Goal: Information Seeking & Learning: Learn about a topic

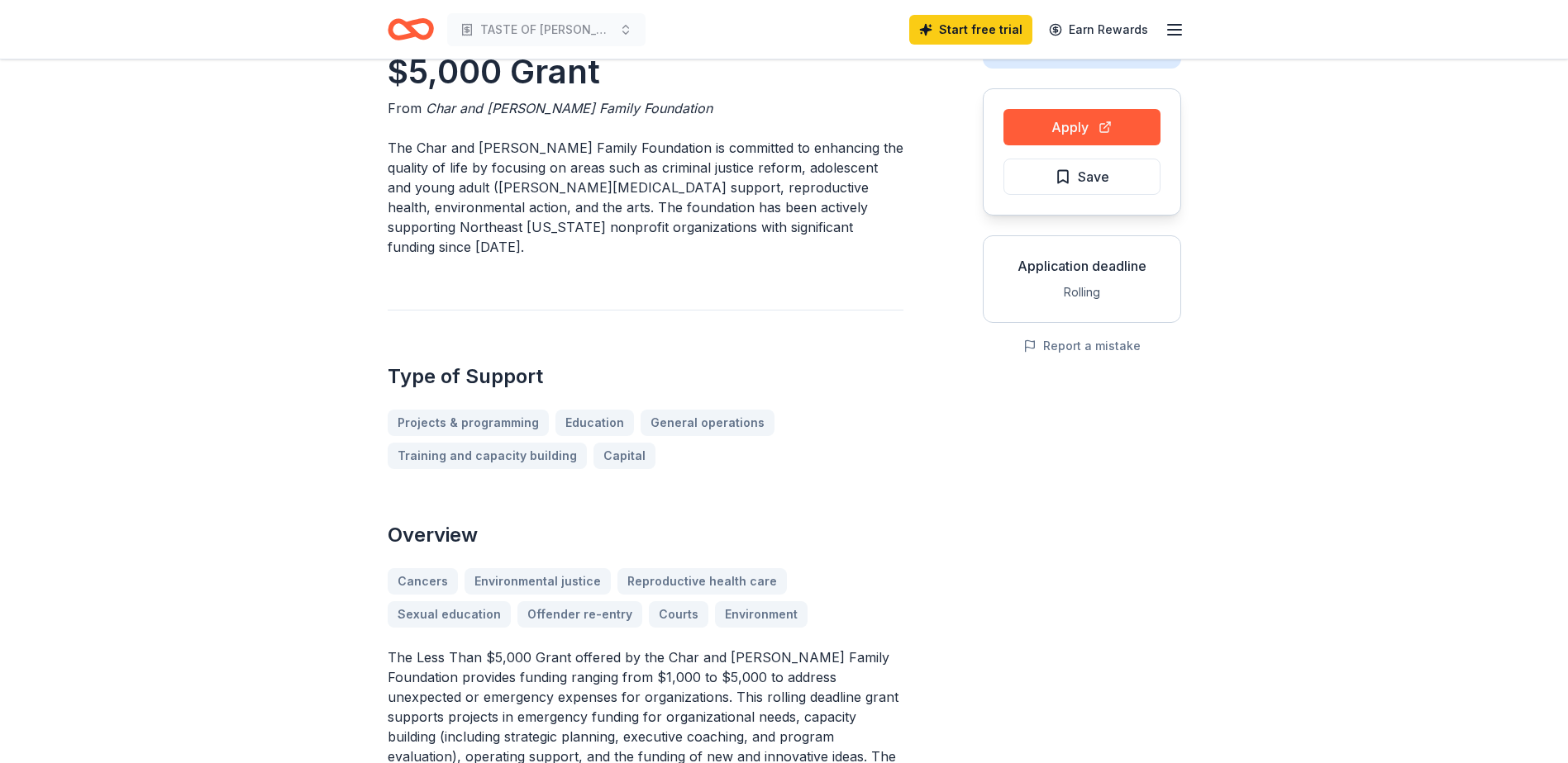
scroll to position [165, 0]
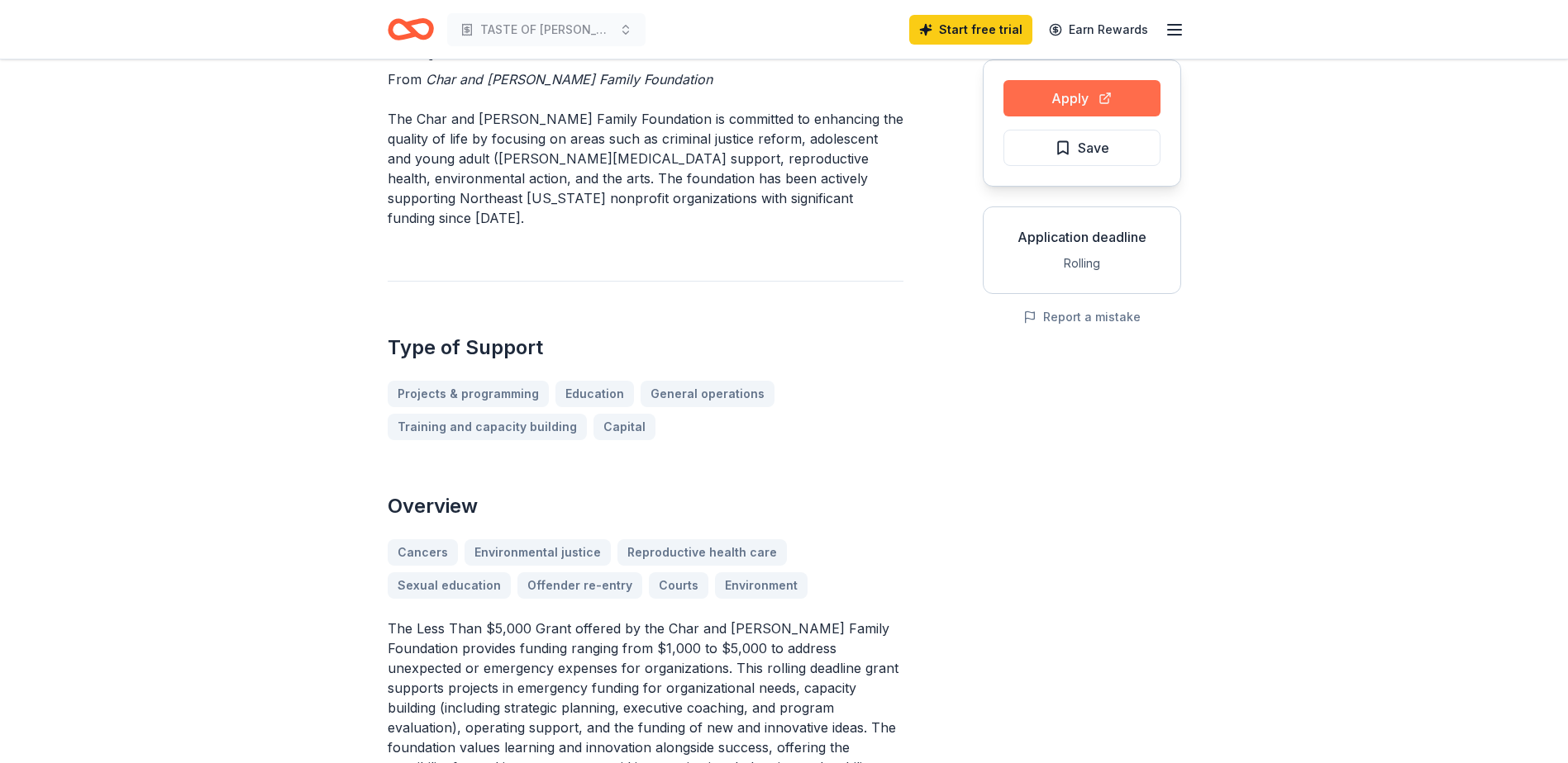
click at [1096, 97] on button "Apply" at bounding box center [1082, 99] width 157 height 37
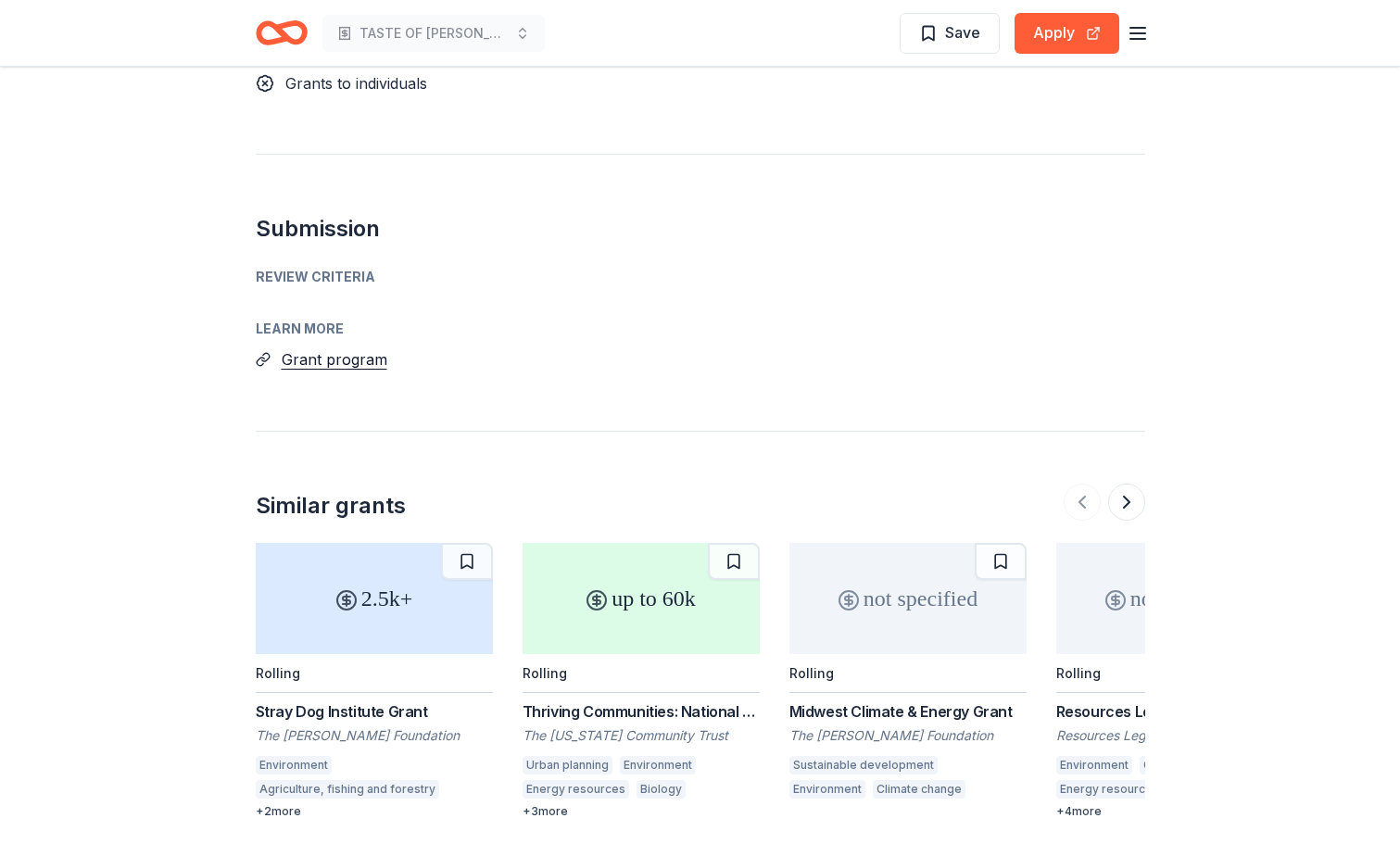
scroll to position [1946, 0]
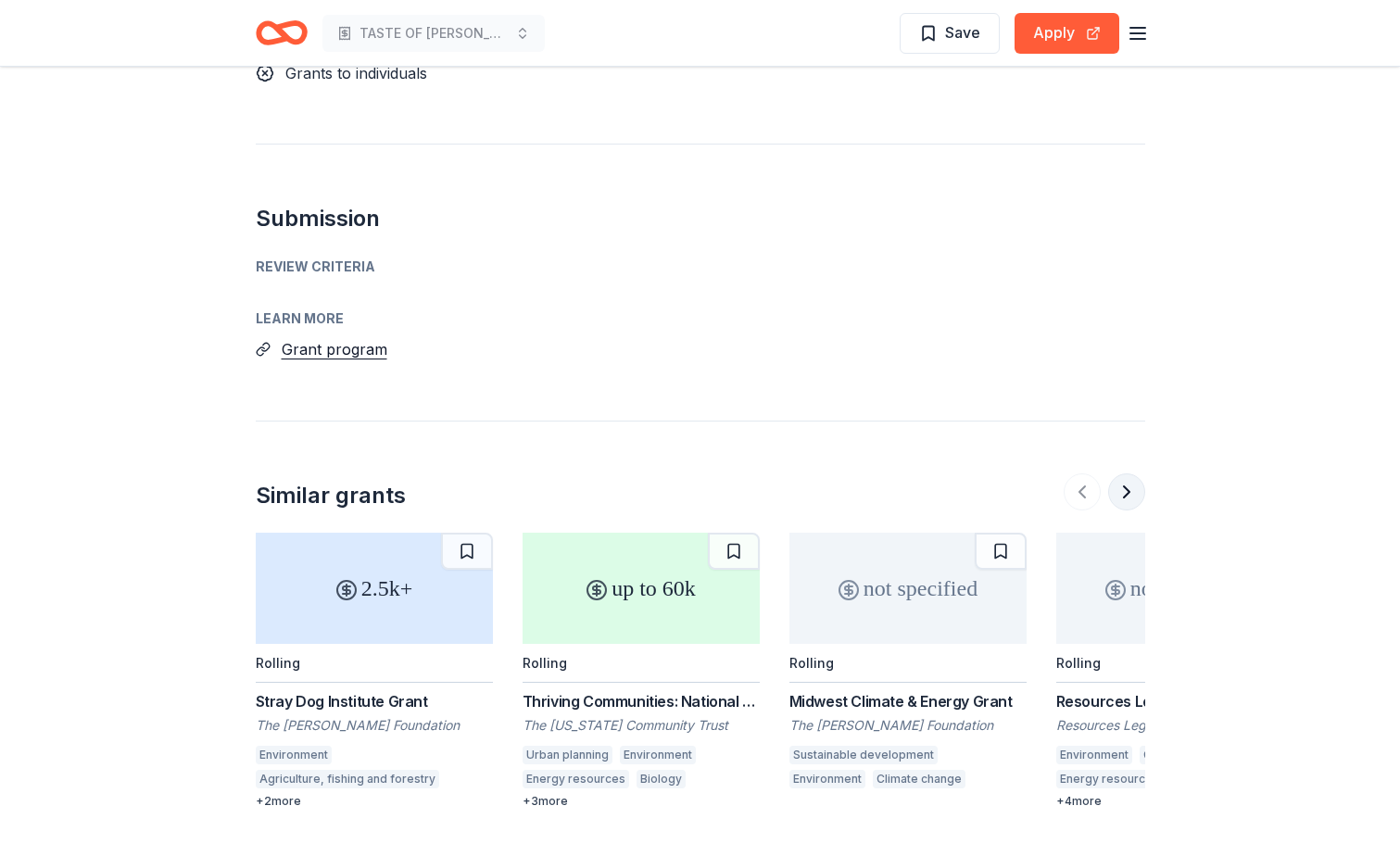
click at [1128, 473] on button at bounding box center [1127, 492] width 37 height 37
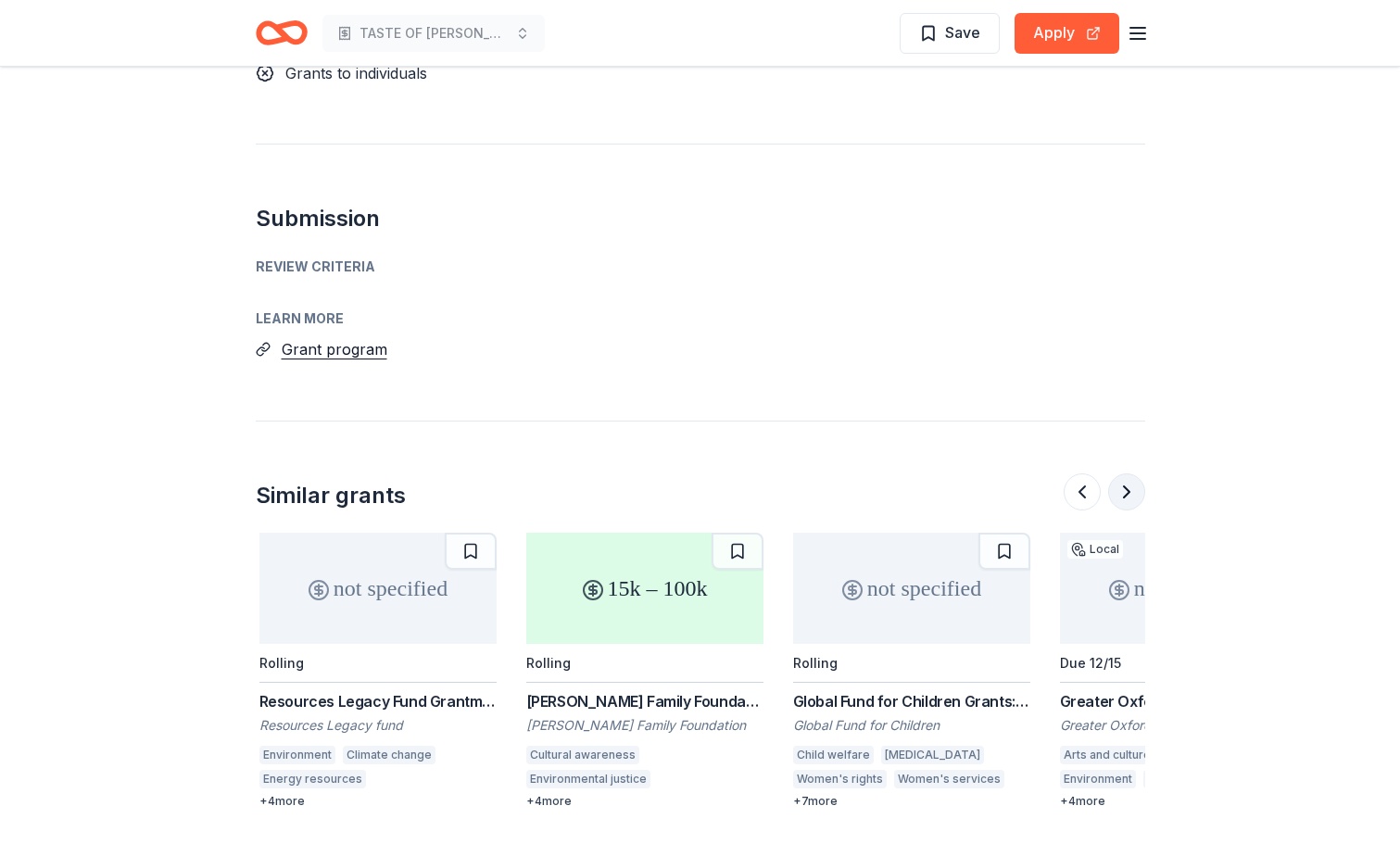
scroll to position [0, 800]
click at [1128, 473] on button at bounding box center [1127, 492] width 37 height 37
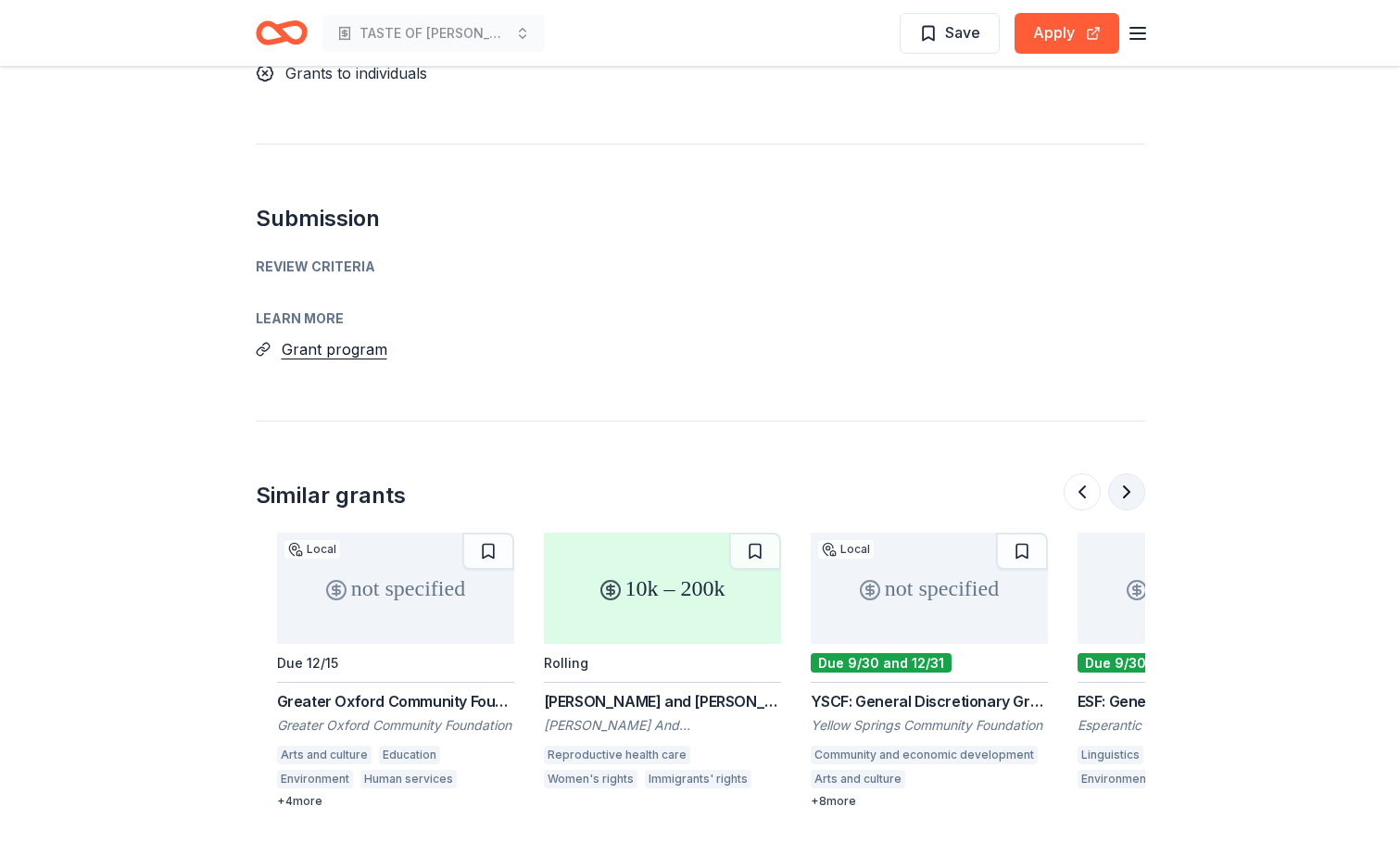
scroll to position [0, 1602]
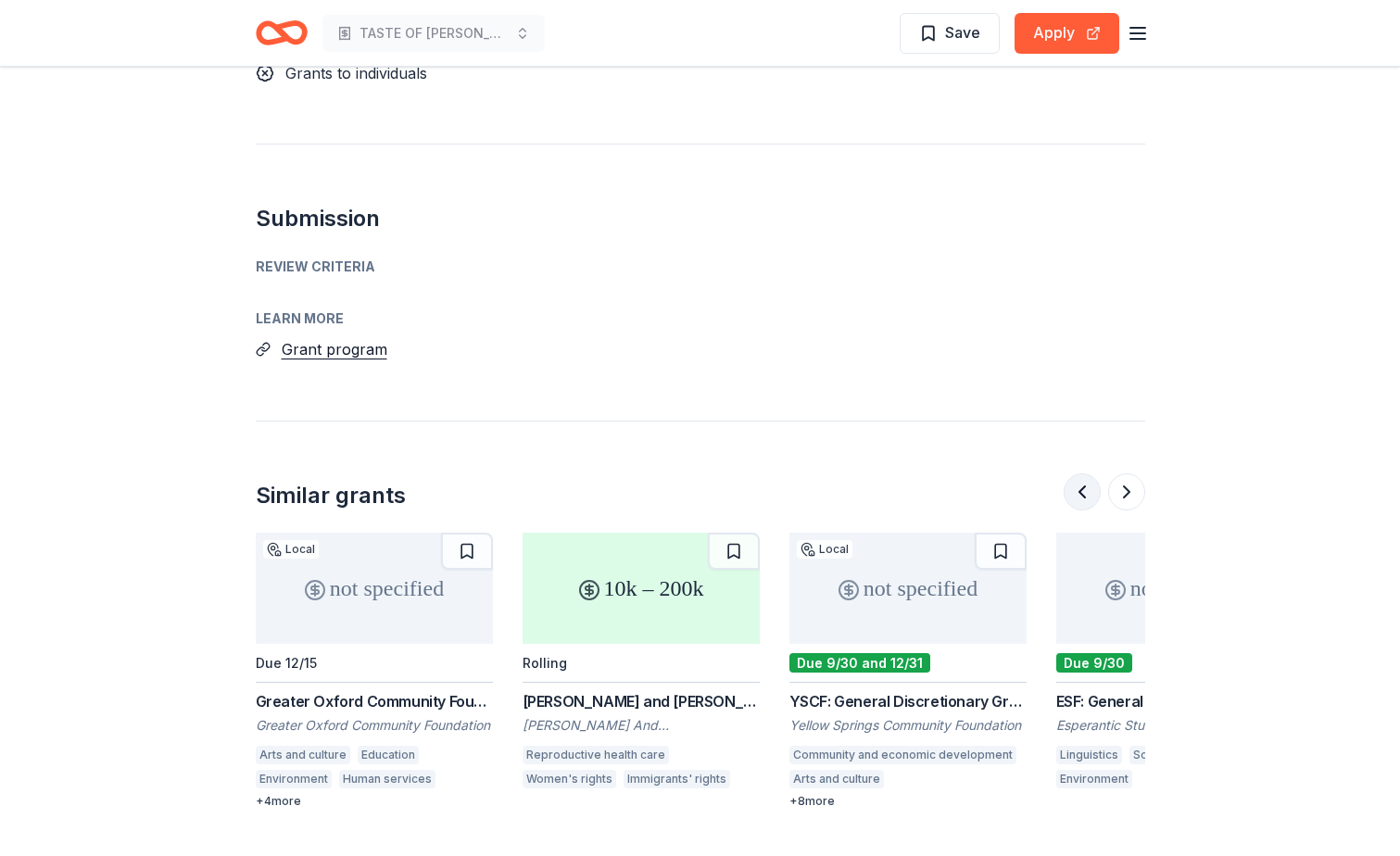
click at [1080, 473] on button at bounding box center [1082, 492] width 37 height 37
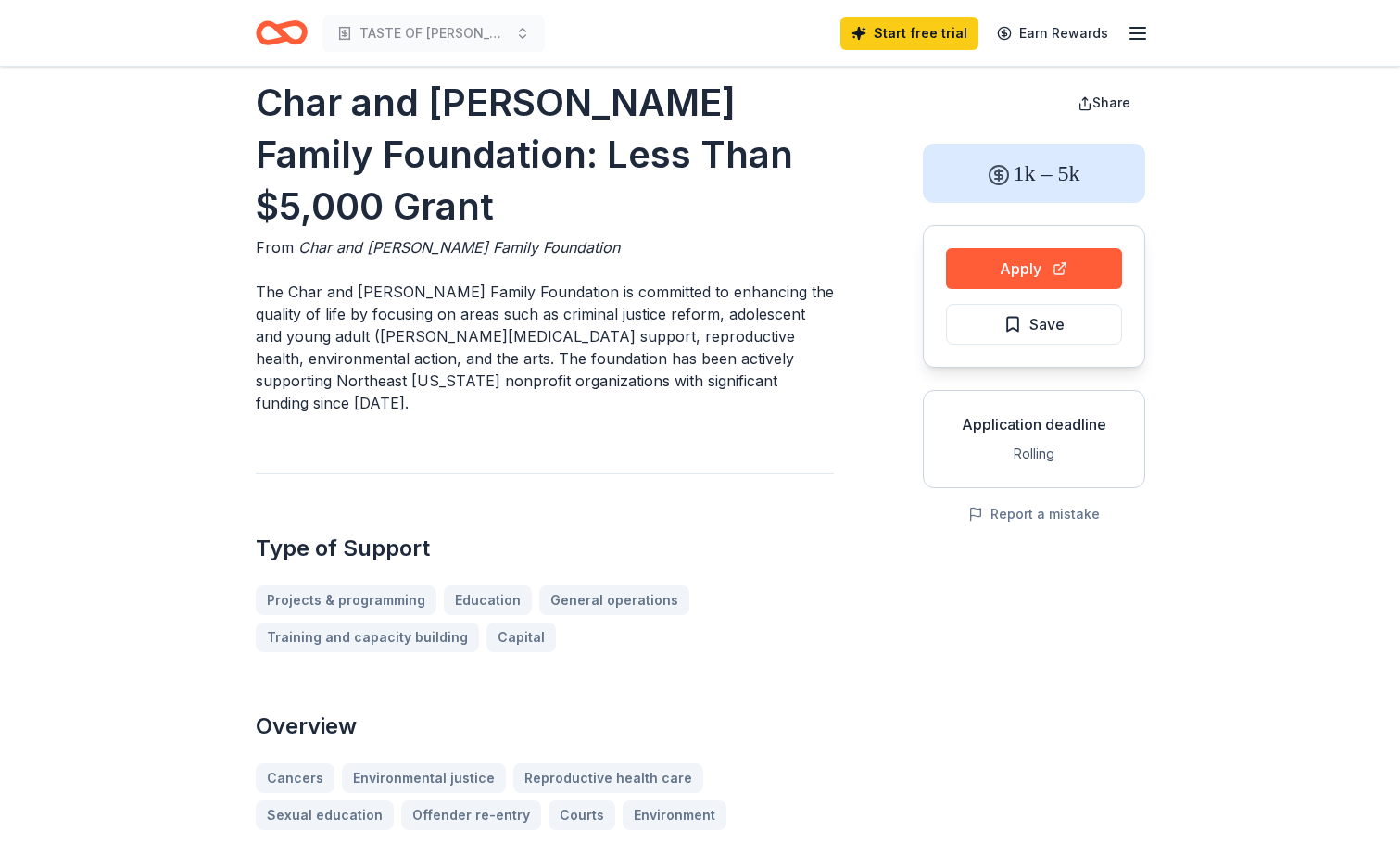
scroll to position [0, 0]
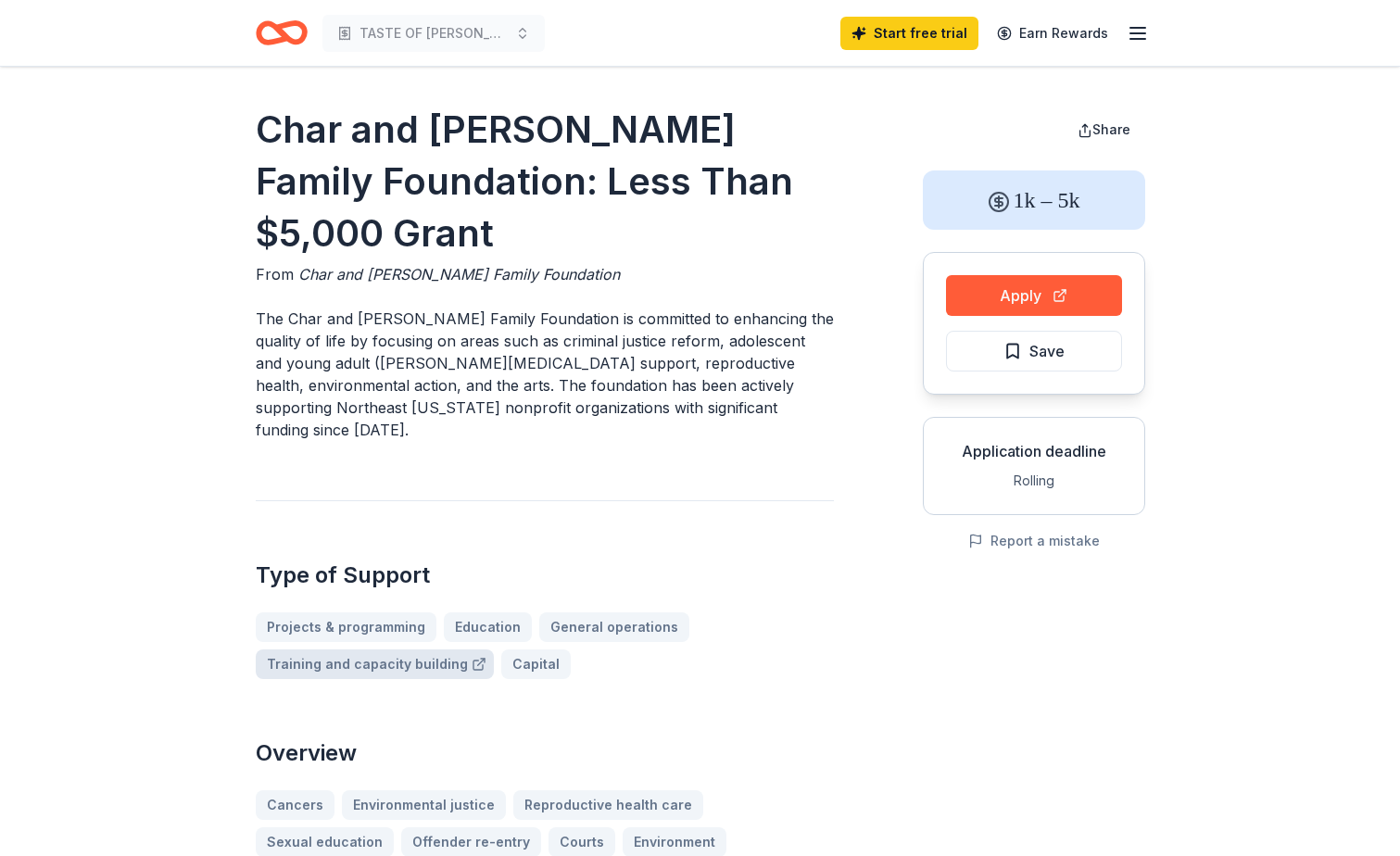
click at [402, 650] on link "Training and capacity building" at bounding box center [374, 664] width 238 height 29
click at [260, 316] on p "The Char and Chuck Fowler Family Foundation is committed to enhancing the quali…" at bounding box center [544, 374] width 578 height 133
drag, startPoint x: 258, startPoint y: 313, endPoint x: 399, endPoint y: 313, distance: 141.0
click at [399, 313] on p "The Char and Chuck Fowler Family Foundation is committed to enhancing the quali…" at bounding box center [544, 374] width 578 height 133
drag, startPoint x: 610, startPoint y: 397, endPoint x: 598, endPoint y: 394, distance: 12.4
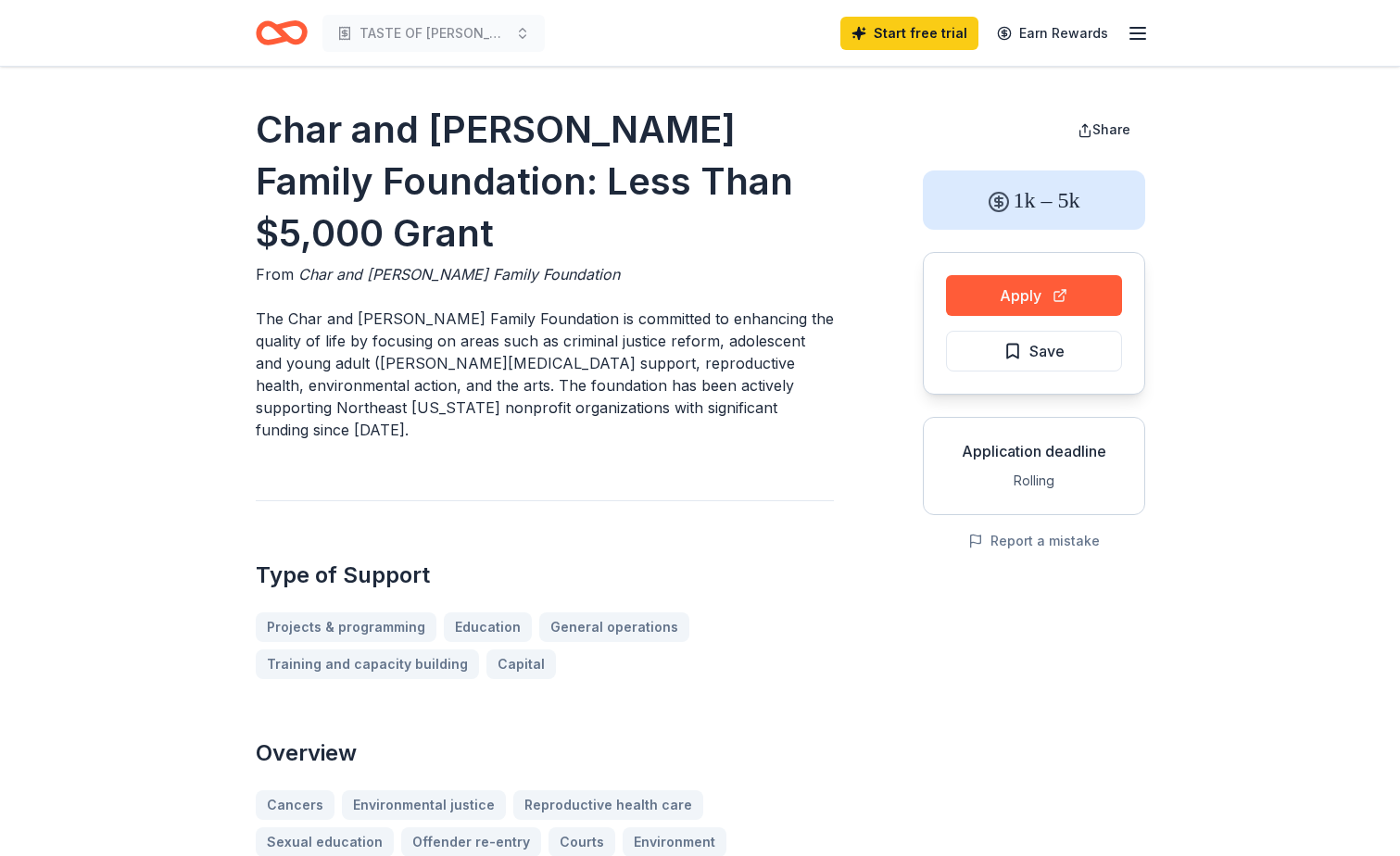
click at [601, 395] on p "The Char and Chuck Fowler Family Foundation is committed to enhancing the quali…" at bounding box center [544, 374] width 578 height 133
drag, startPoint x: 263, startPoint y: 312, endPoint x: 344, endPoint y: 317, distance: 81.2
drag, startPoint x: 344, startPoint y: 317, endPoint x: 280, endPoint y: 386, distance: 94.1
click at [289, 398] on p "The Char and Chuck Fowler Family Foundation is committed to enhancing the quali…" at bounding box center [544, 374] width 578 height 133
drag, startPoint x: 260, startPoint y: 319, endPoint x: 571, endPoint y: 413, distance: 324.9
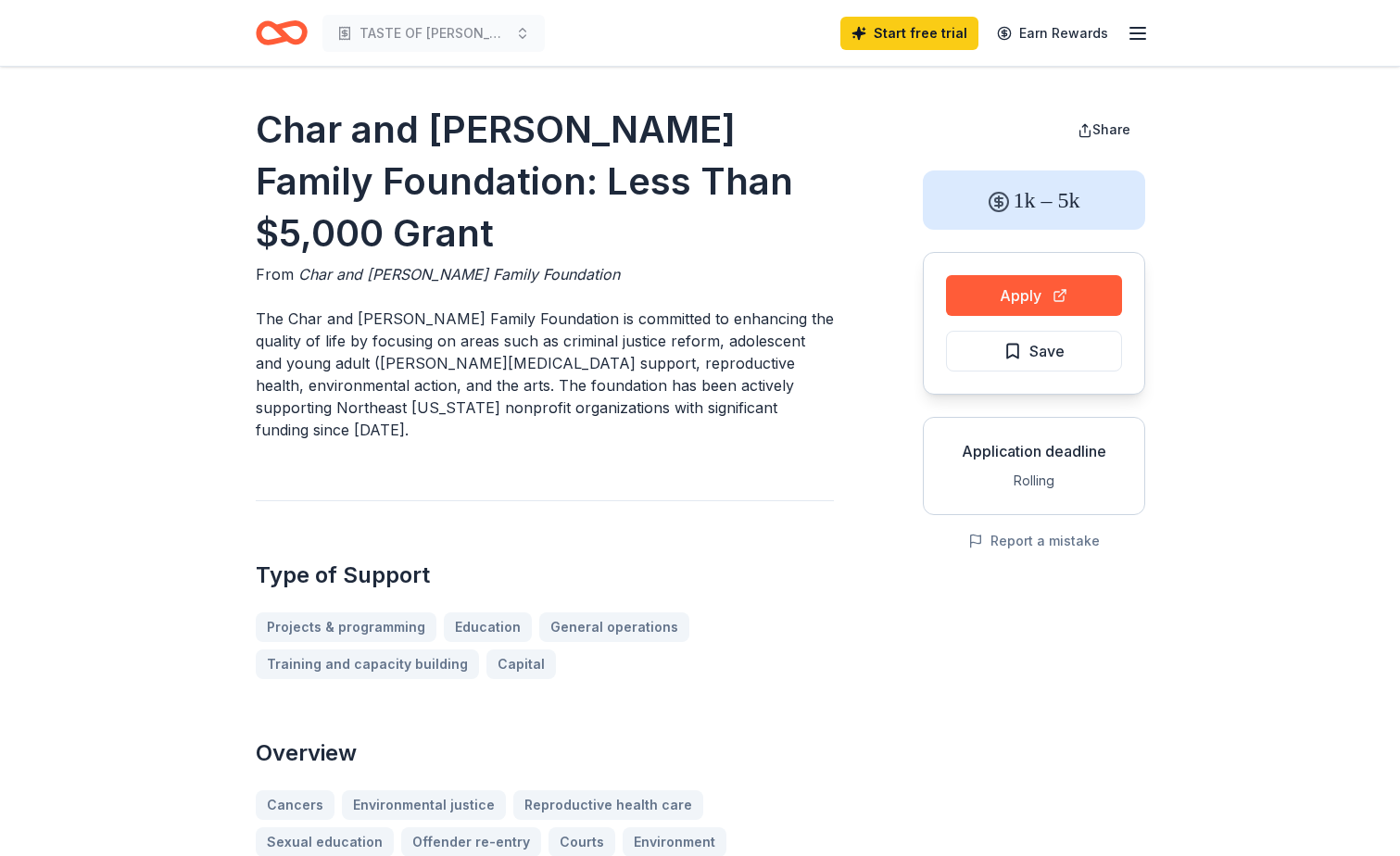
click at [571, 413] on p "The Char and Chuck Fowler Family Foundation is committed to enhancing the quali…" at bounding box center [544, 374] width 578 height 133
click at [424, 363] on p "The Char and Chuck Fowler Family Foundation is committed to enhancing the quali…" at bounding box center [544, 374] width 578 height 133
drag, startPoint x: 441, startPoint y: 344, endPoint x: 363, endPoint y: 354, distance: 78.6
click at [363, 354] on p "The Char and Chuck Fowler Family Foundation is committed to enhancing the quali…" at bounding box center [544, 374] width 578 height 133
drag, startPoint x: 262, startPoint y: 314, endPoint x: 548, endPoint y: 380, distance: 293.5
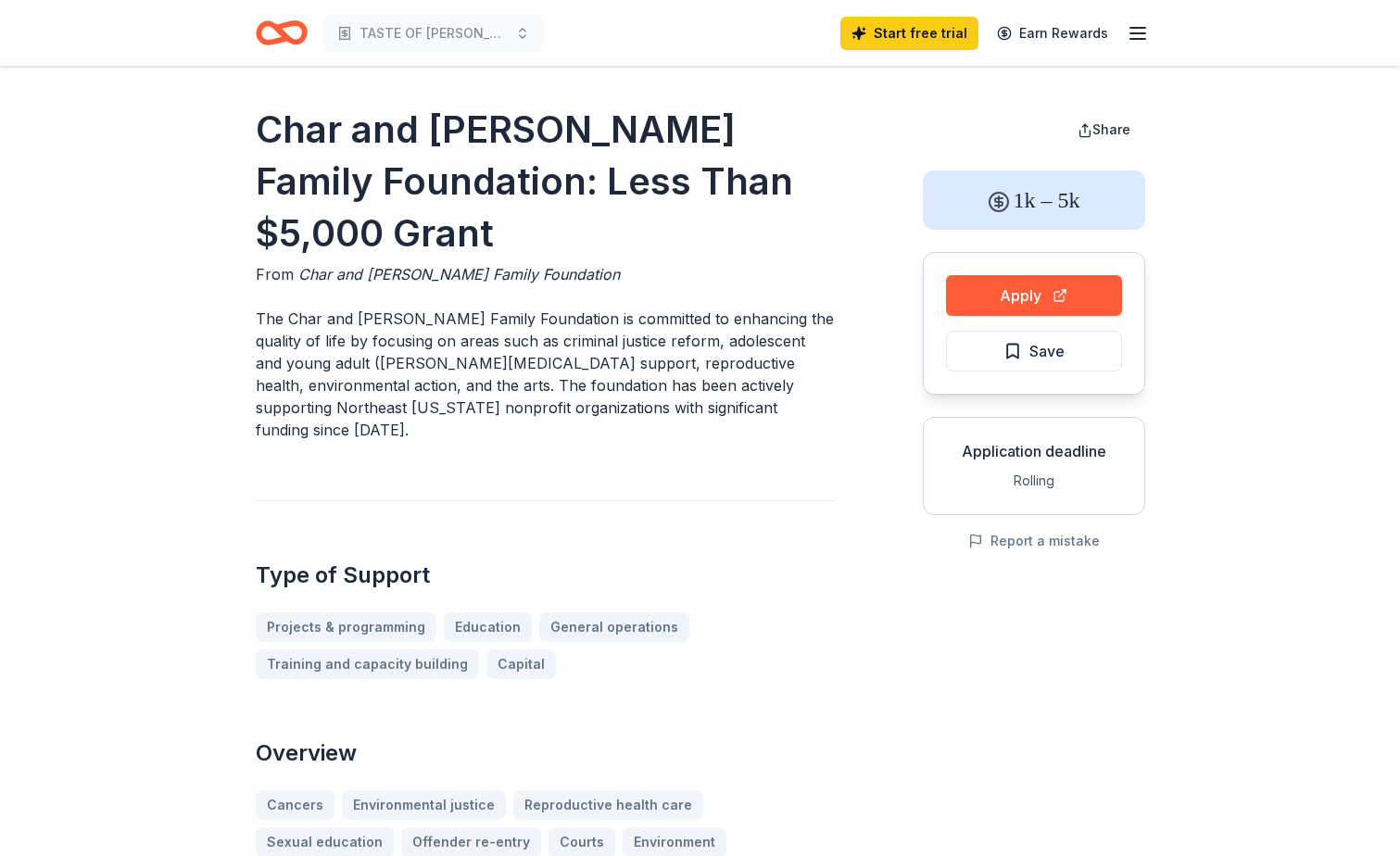
click at [548, 380] on p "The Char and Chuck Fowler Family Foundation is committed to enhancing the quali…" at bounding box center [544, 374] width 578 height 133
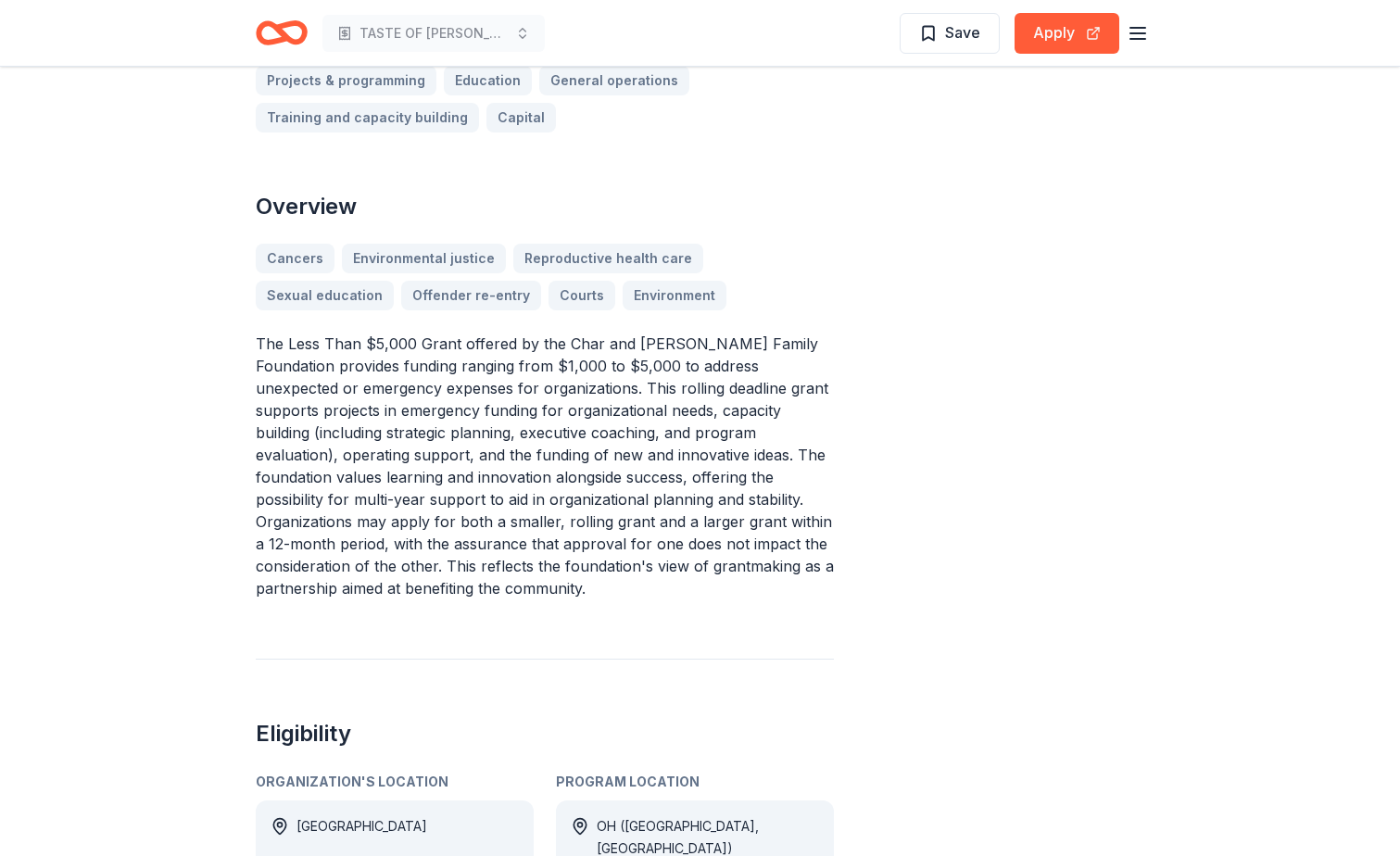
scroll to position [556, 0]
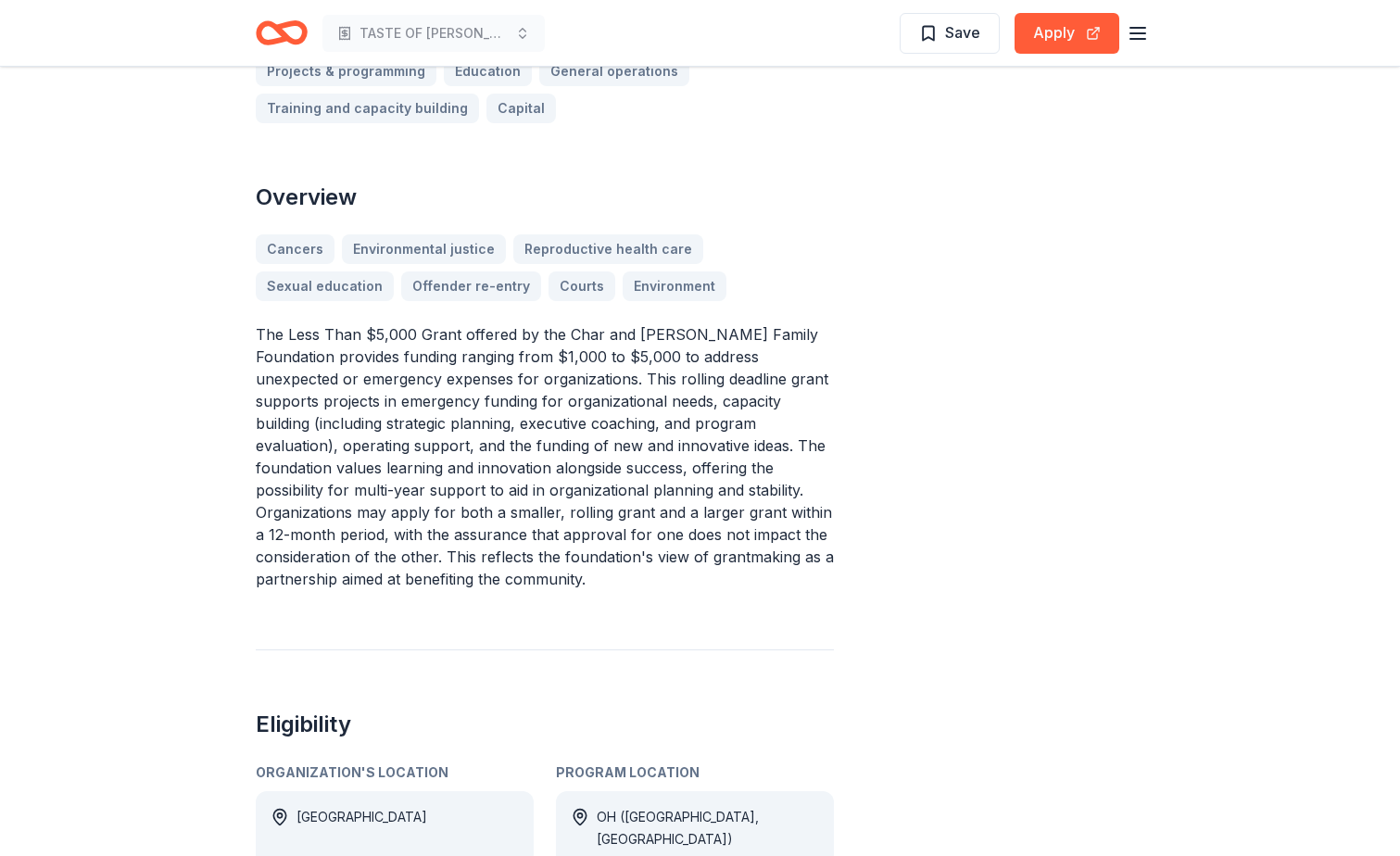
click at [730, 367] on p "The Less Than $5,000 Grant offered by the Char and Chuck Fowler Family Foundati…" at bounding box center [544, 457] width 578 height 267
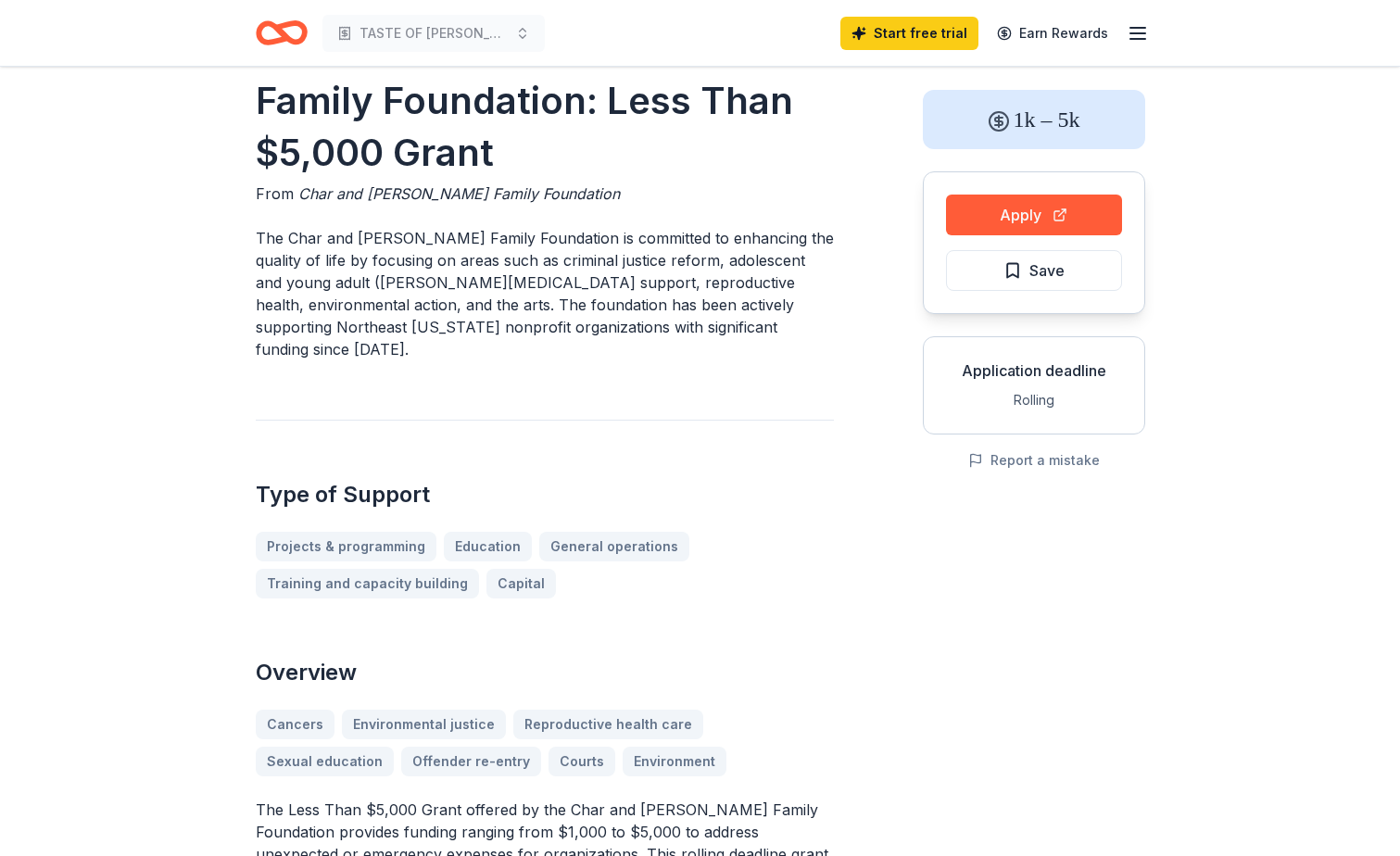
scroll to position [185, 0]
